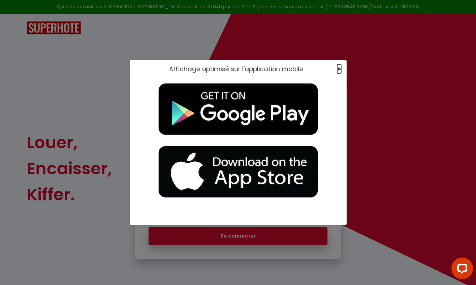
click at [340, 68] on span "×" at bounding box center [339, 68] width 4 height 9
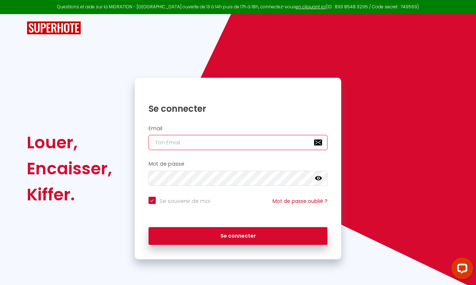
click at [198, 149] on input "email" at bounding box center [238, 142] width 179 height 15
click at [196, 146] on input "email" at bounding box center [238, 142] width 179 height 15
click at [220, 146] on input "email" at bounding box center [238, 142] width 179 height 15
click at [210, 137] on input "email" at bounding box center [238, 142] width 179 height 15
type input "j"
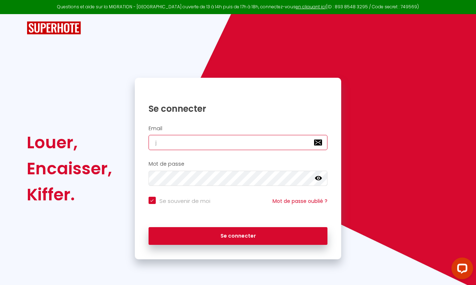
checkbox input "true"
type input "jp"
checkbox input "true"
type input "j"
checkbox input "true"
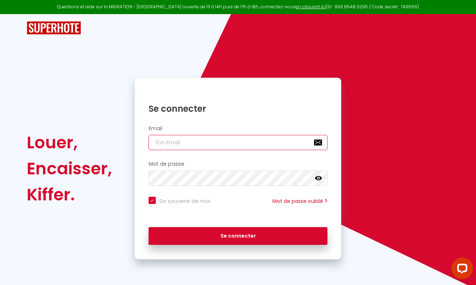
checkbox input "true"
